Goal: Task Accomplishment & Management: Use online tool/utility

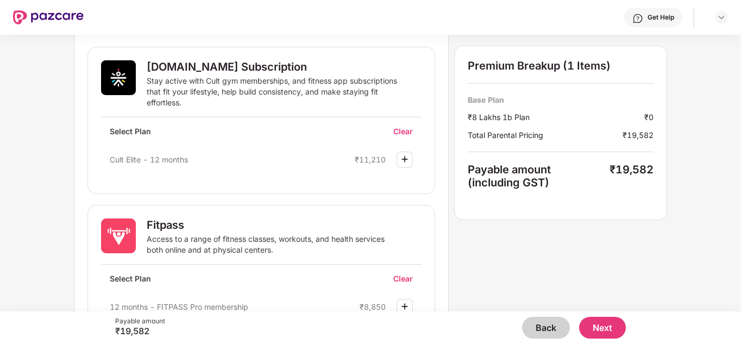
scroll to position [430, 0]
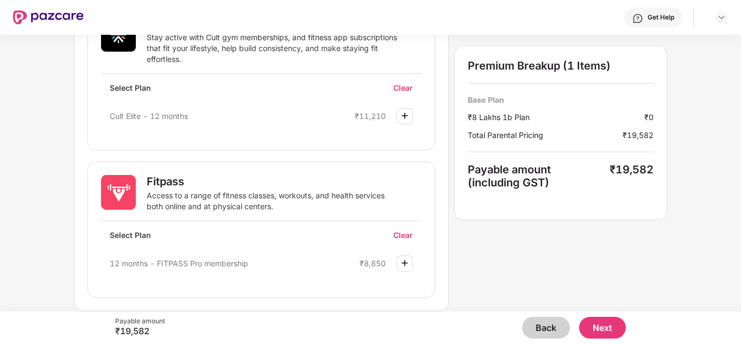
click at [596, 335] on button "Next" at bounding box center [602, 328] width 47 height 22
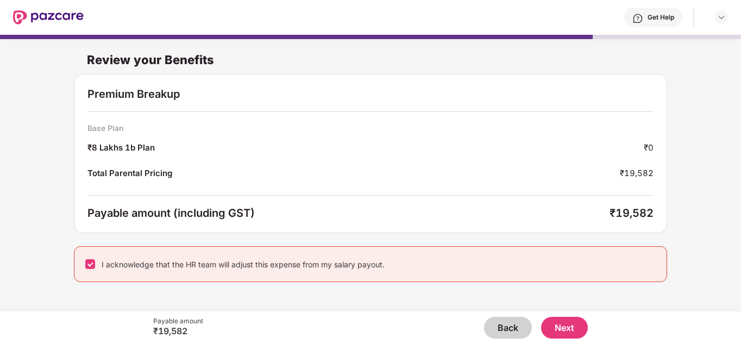
click at [549, 323] on button "Next" at bounding box center [564, 328] width 47 height 22
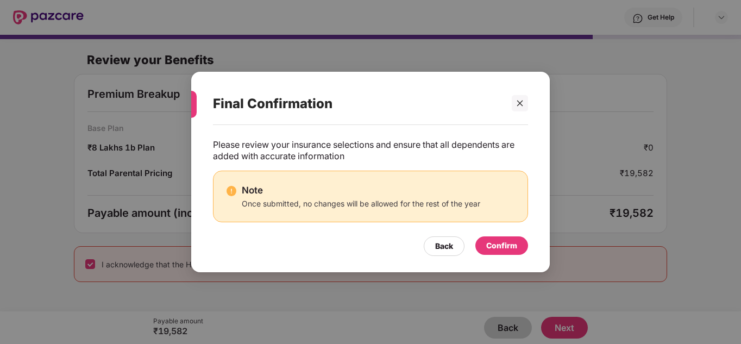
click at [490, 251] on div "Confirm" at bounding box center [501, 245] width 31 height 12
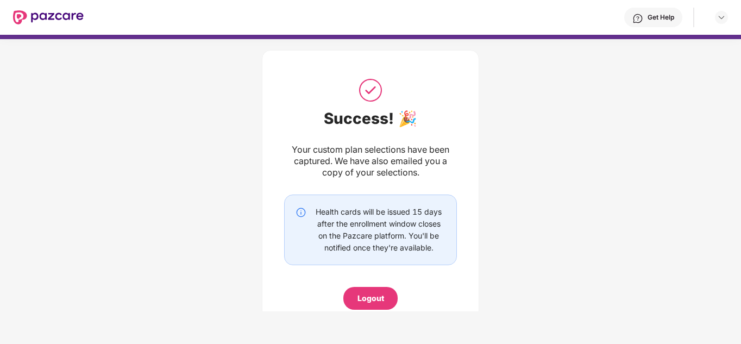
click at [383, 299] on div "Logout" at bounding box center [370, 298] width 54 height 23
